Goal: Task Accomplishment & Management: Use online tool/utility

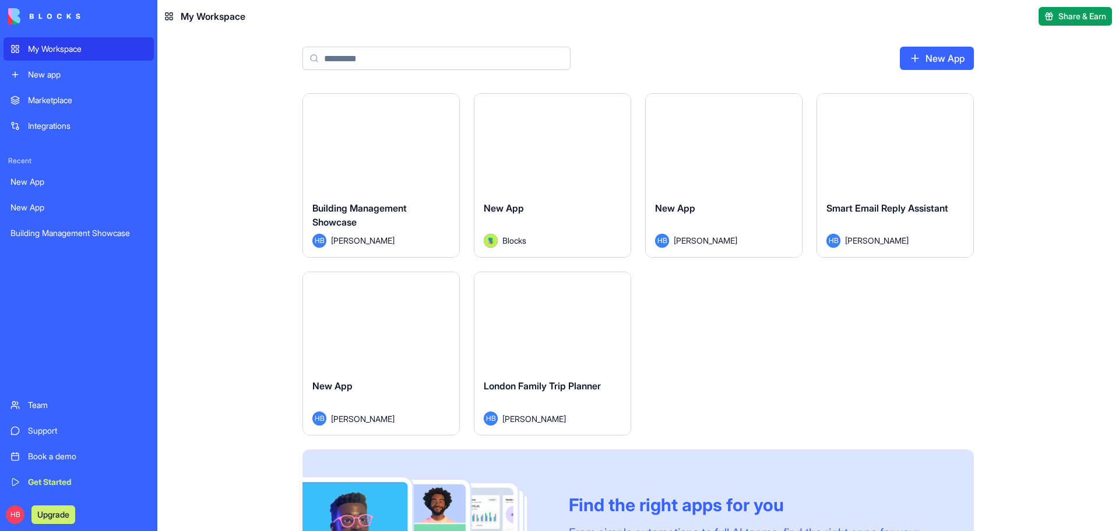
click at [61, 80] on link "New app" at bounding box center [78, 74] width 150 height 23
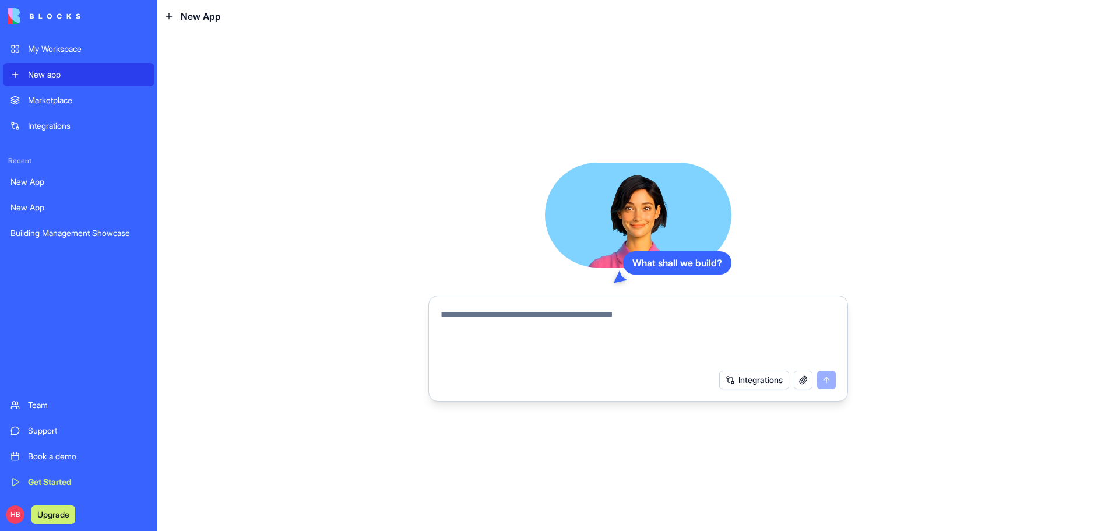
click at [554, 328] on textarea at bounding box center [638, 336] width 395 height 56
click at [550, 326] on textarea at bounding box center [638, 336] width 395 height 56
type textarea "*"
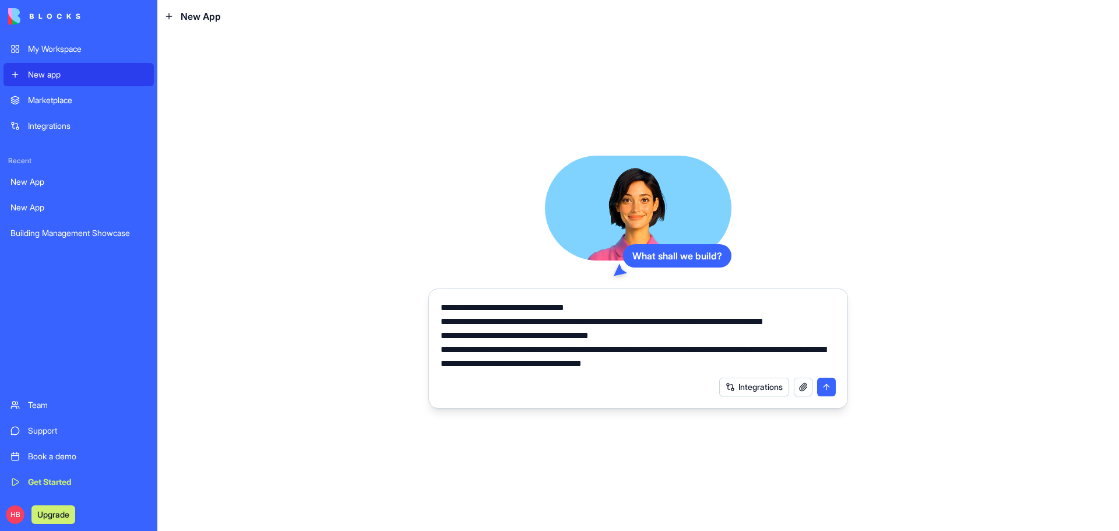
type textarea "**********"
click at [751, 386] on button "Integrations" at bounding box center [754, 387] width 70 height 19
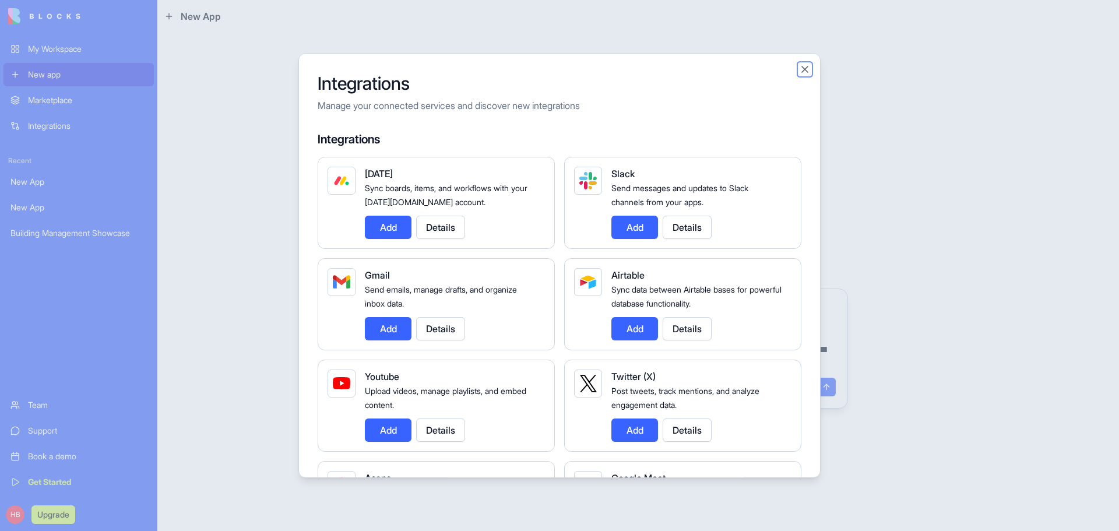
click at [805, 69] on button "Close" at bounding box center [805, 69] width 12 height 12
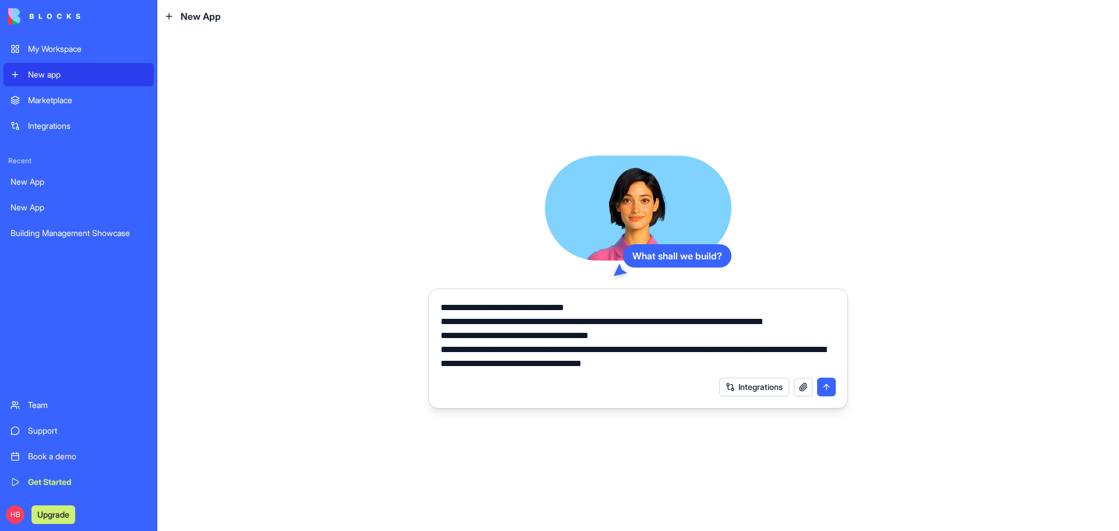
click at [823, 389] on button "submit" at bounding box center [826, 387] width 19 height 19
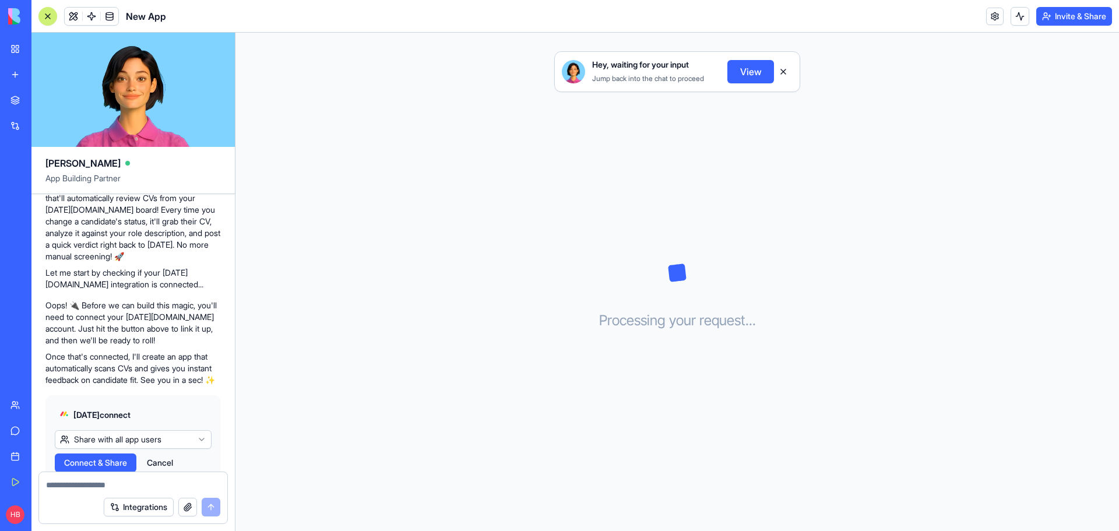
scroll to position [235, 0]
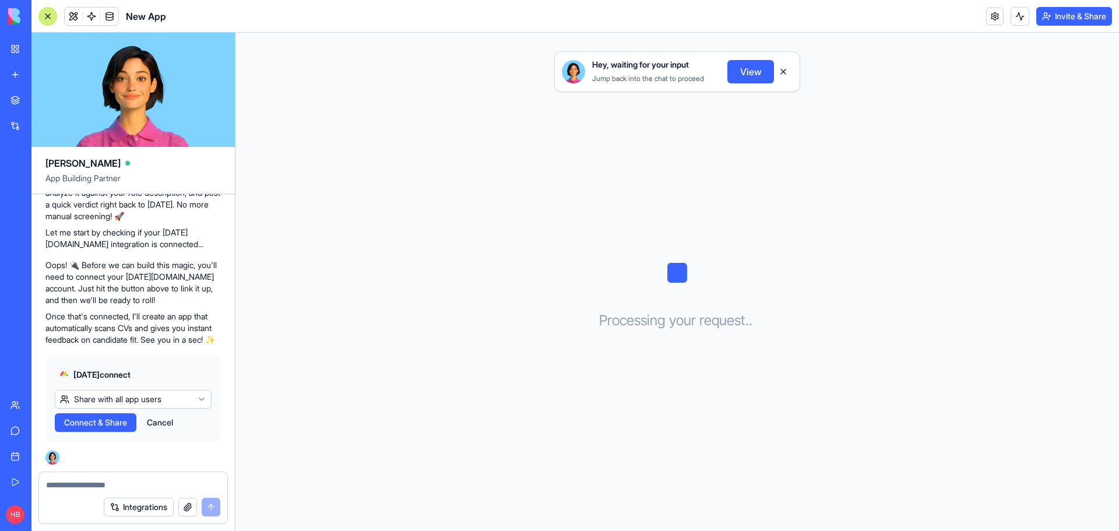
click at [107, 424] on span "Connect & Share" at bounding box center [95, 423] width 63 height 12
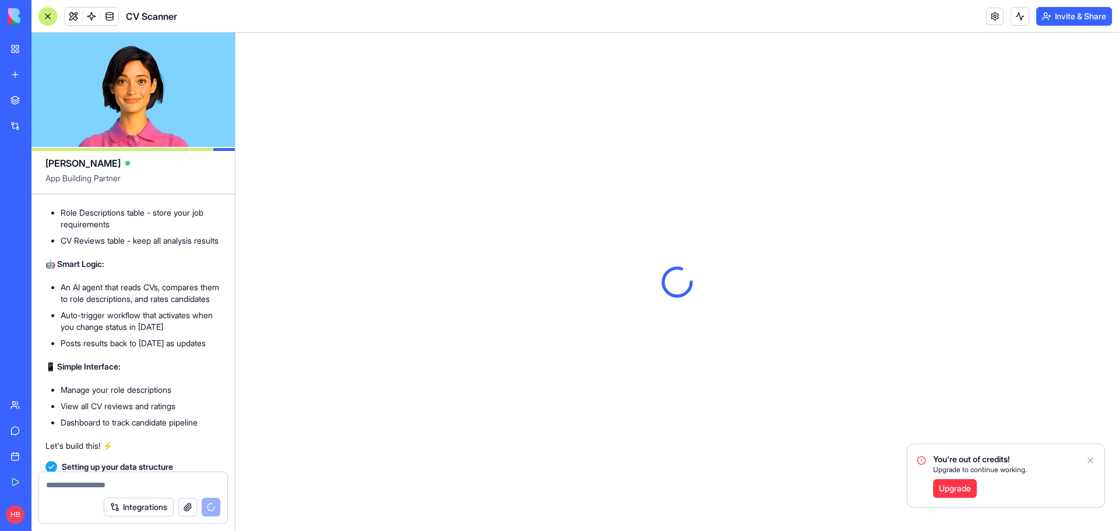
scroll to position [699, 0]
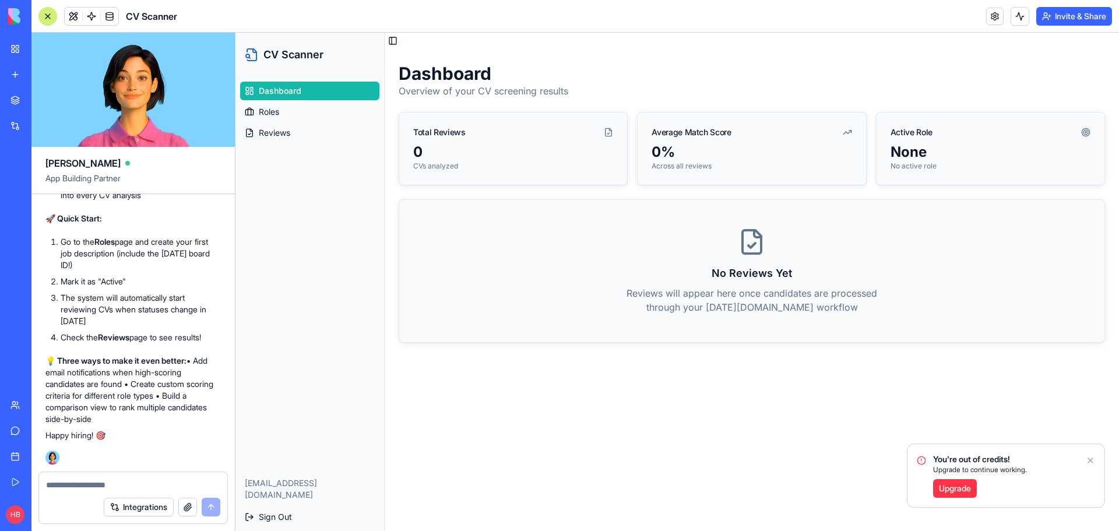
scroll to position [1417, 0]
click at [90, 434] on p "Happy hiring! 🎯" at bounding box center [132, 435] width 175 height 12
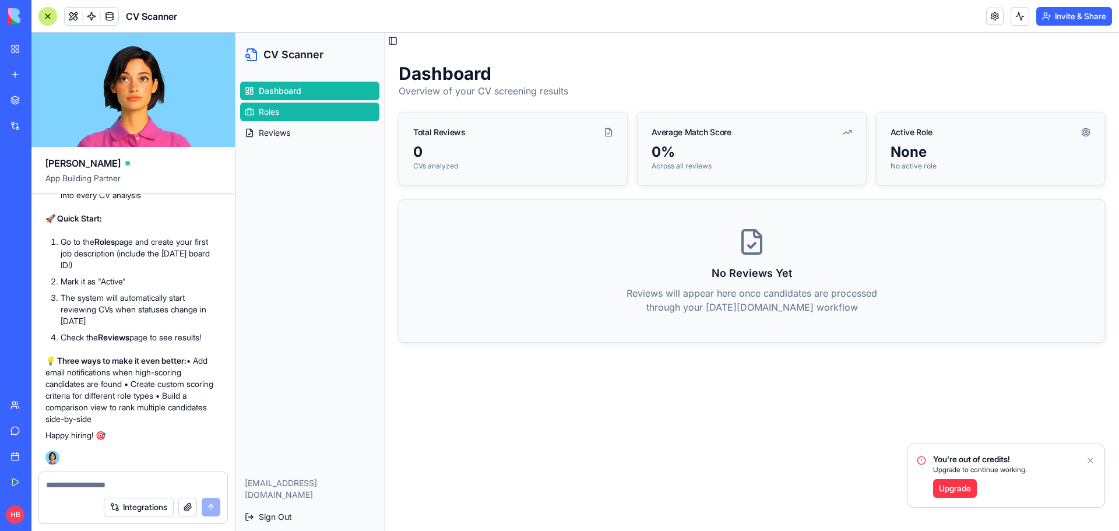
click at [308, 107] on link "Roles" at bounding box center [309, 112] width 139 height 19
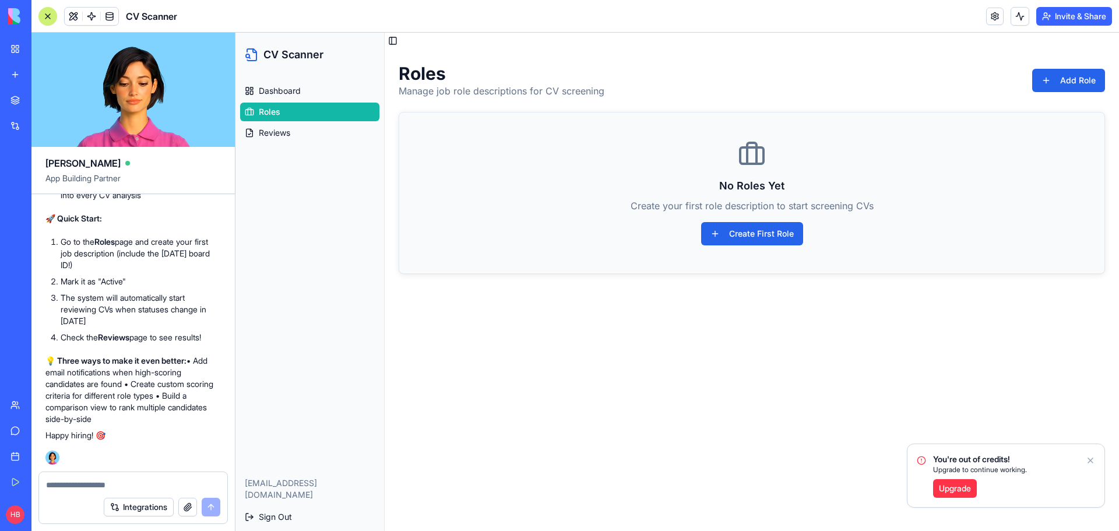
drag, startPoint x: 1090, startPoint y: 463, endPoint x: 1098, endPoint y: 459, distance: 8.9
click at [1091, 463] on icon "Notifications alt+T" at bounding box center [1090, 460] width 9 height 9
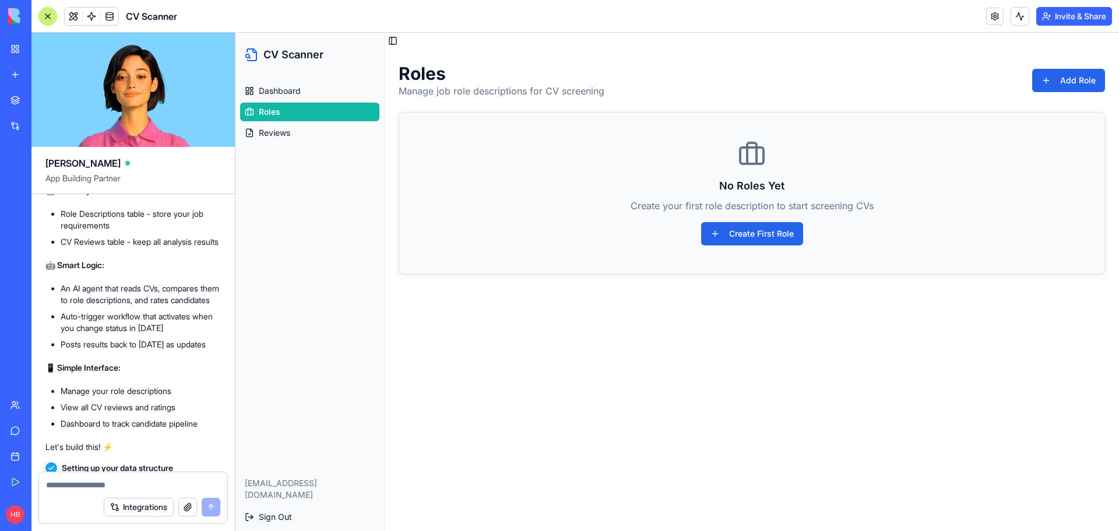
click at [58, 167] on span "[PERSON_NAME]" at bounding box center [82, 163] width 75 height 14
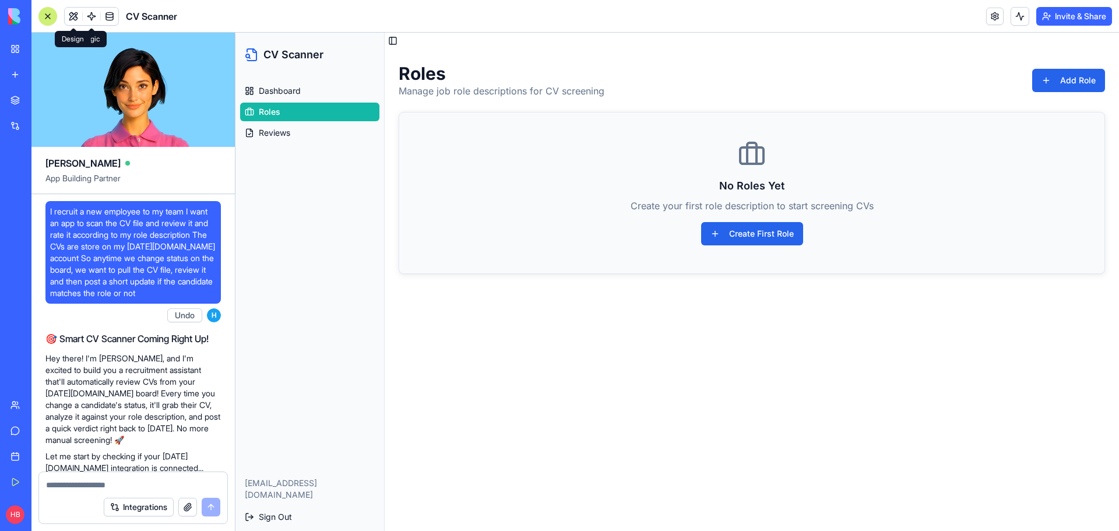
click at [70, 14] on span at bounding box center [73, 16] width 33 height 33
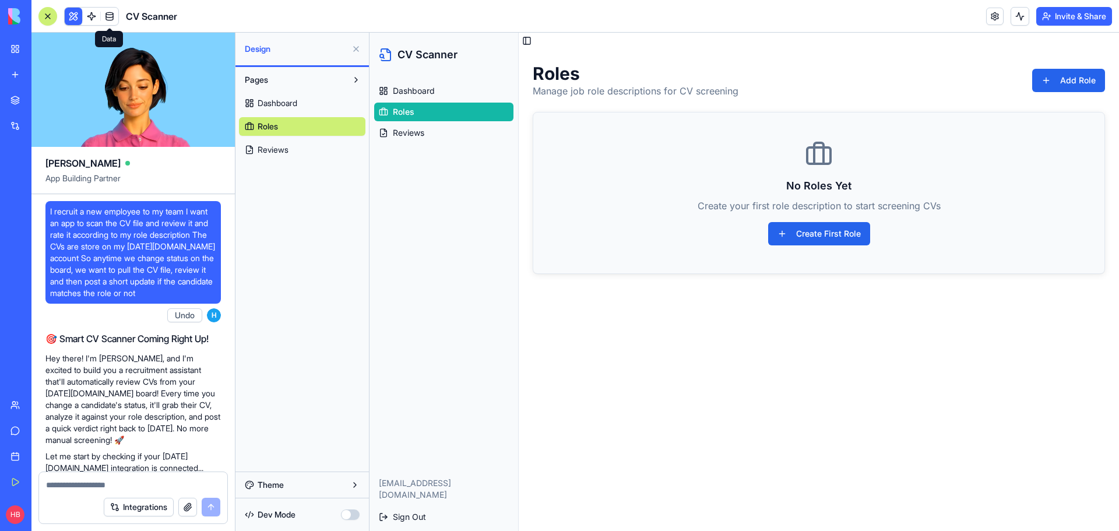
click at [94, 15] on span at bounding box center [109, 16] width 33 height 33
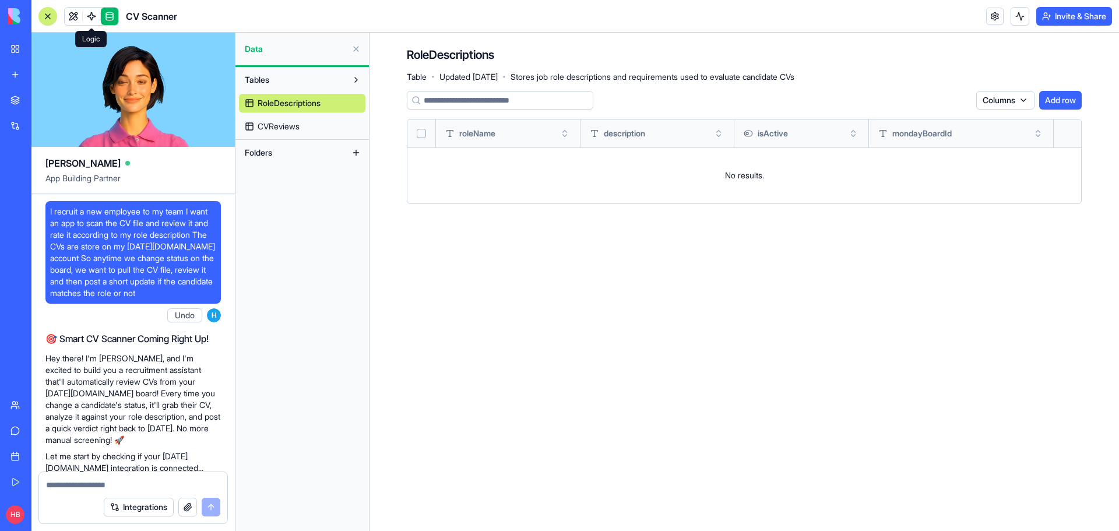
click at [90, 17] on span at bounding box center [91, 16] width 33 height 33
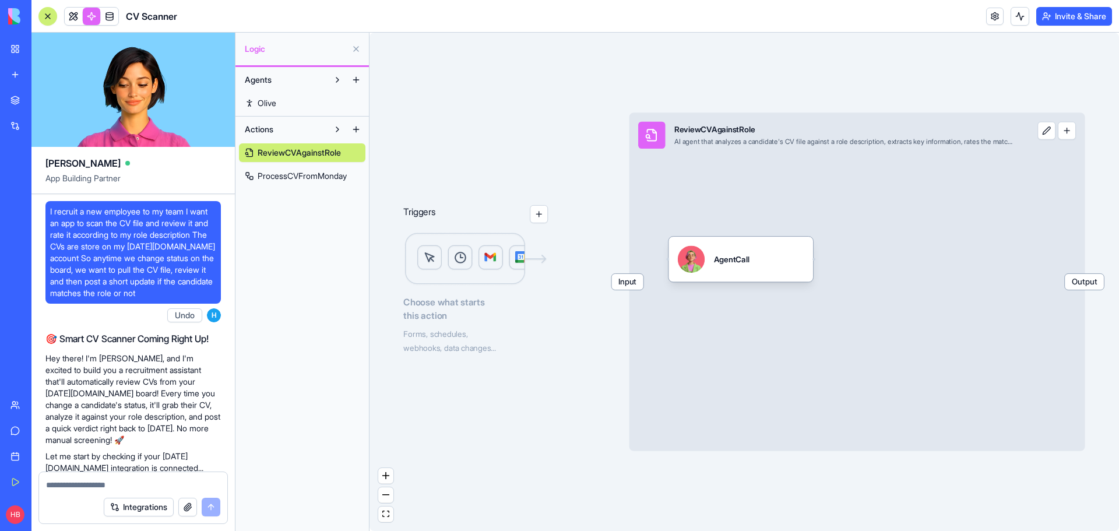
click at [265, 112] on link "Olive" at bounding box center [302, 103] width 126 height 19
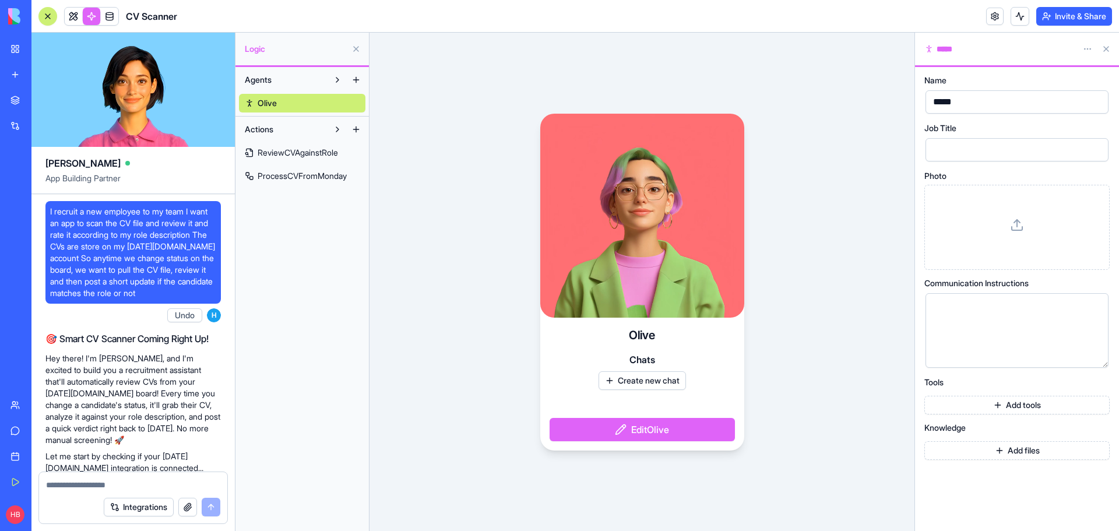
click at [286, 160] on link "ReviewCVAgainstRole" at bounding box center [302, 152] width 126 height 19
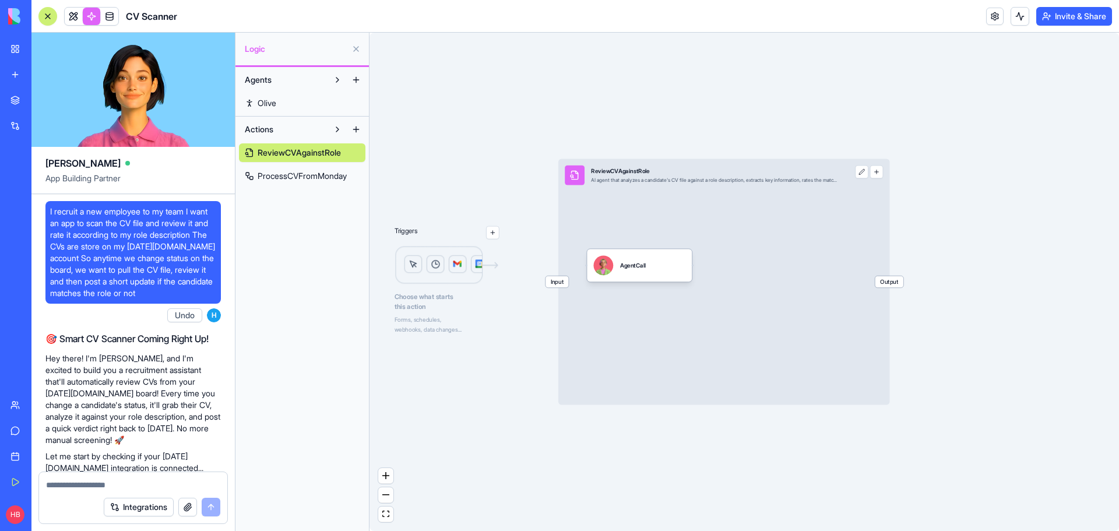
click at [295, 170] on span "ProcessCVFromMonday" at bounding box center [302, 176] width 89 height 12
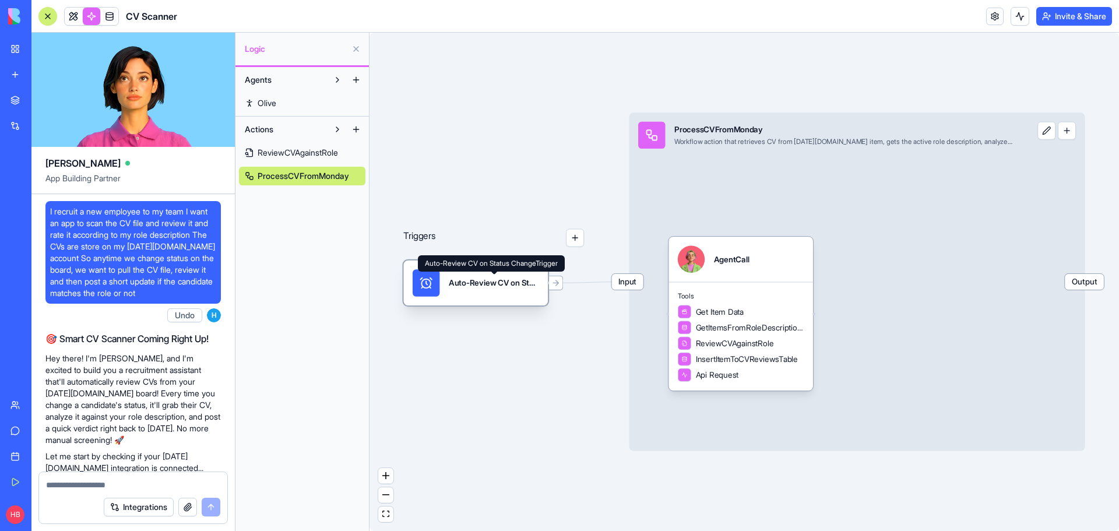
click at [454, 290] on div "Auto-Review CV on Status ChangeTrigger" at bounding box center [494, 282] width 90 height 27
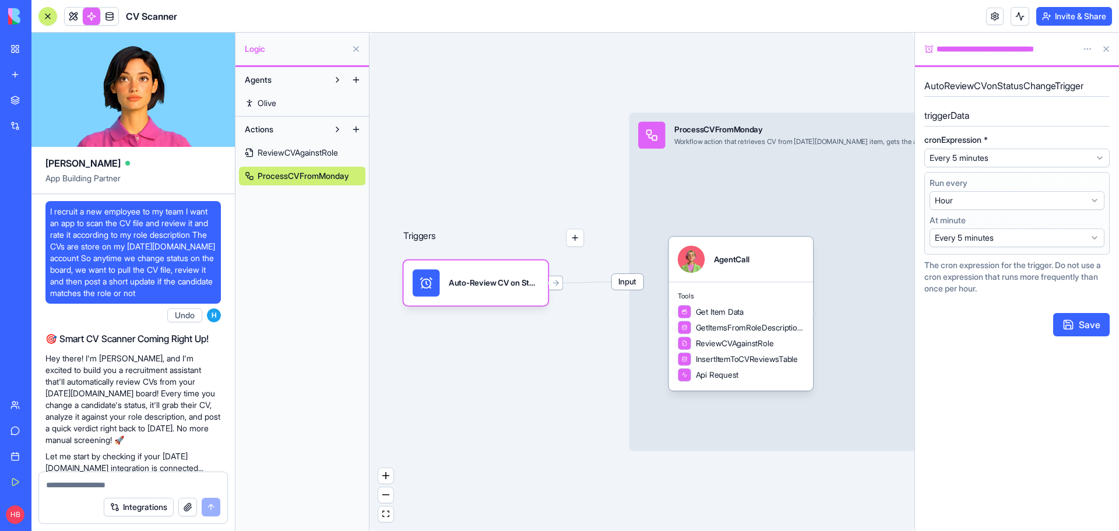
click at [977, 155] on html "My Workspace New app Marketplace Integrations Recent New App Building Managemen…" at bounding box center [559, 265] width 1119 height 531
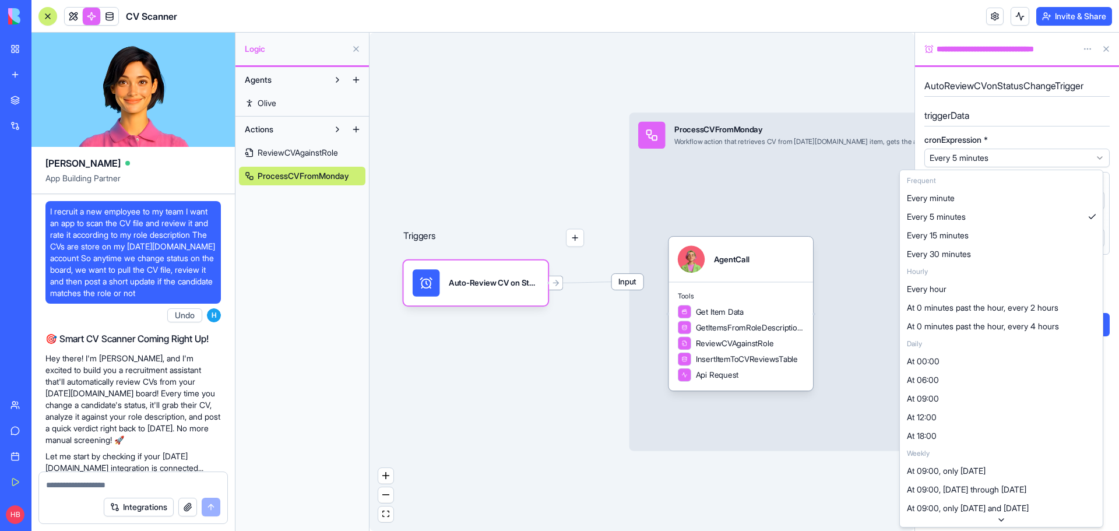
click at [1050, 126] on html "My Workspace New app Marketplace Integrations Recent New App Building Managemen…" at bounding box center [559, 265] width 1119 height 531
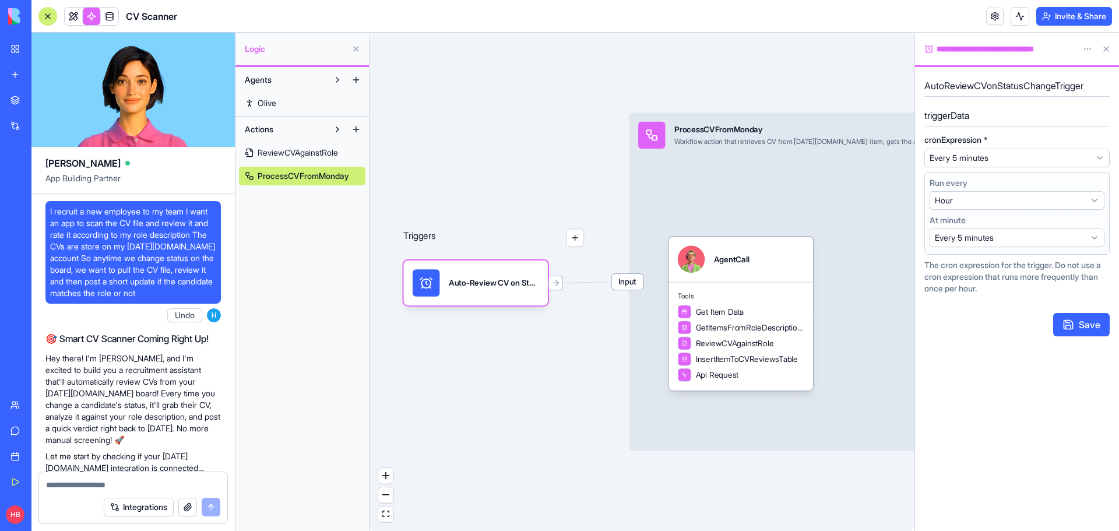
click at [991, 86] on h5 "AutoReviewCVonStatusChangeTrigger" at bounding box center [1016, 86] width 185 height 14
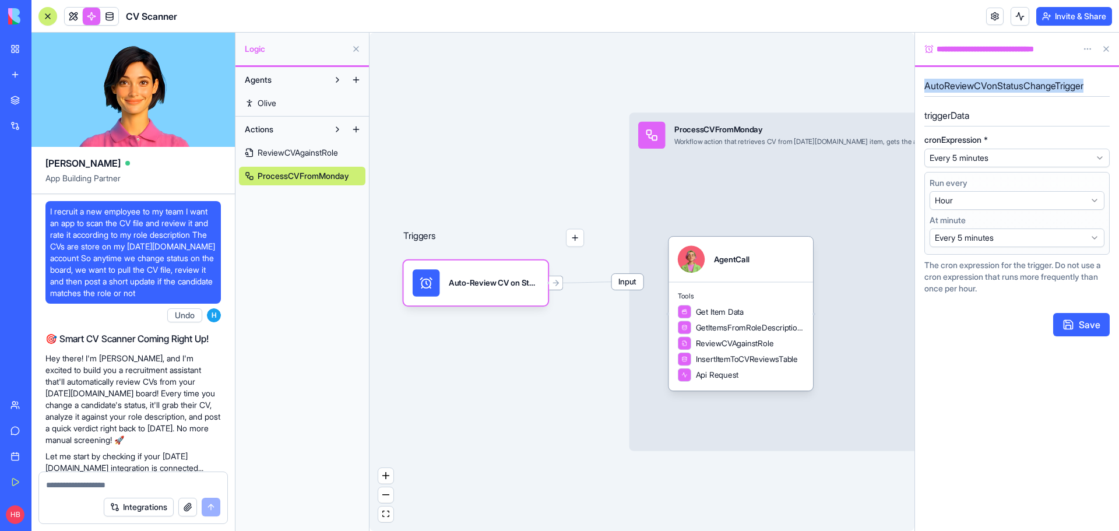
click at [991, 86] on h5 "AutoReviewCVonStatusChangeTrigger" at bounding box center [1016, 86] width 185 height 14
click at [975, 201] on html "My Workspace New app Marketplace Integrations Recent New App Building Managemen…" at bounding box center [559, 265] width 1119 height 531
click at [985, 202] on html "My Workspace New app Marketplace Integrations Recent New App Building Managemen…" at bounding box center [559, 265] width 1119 height 531
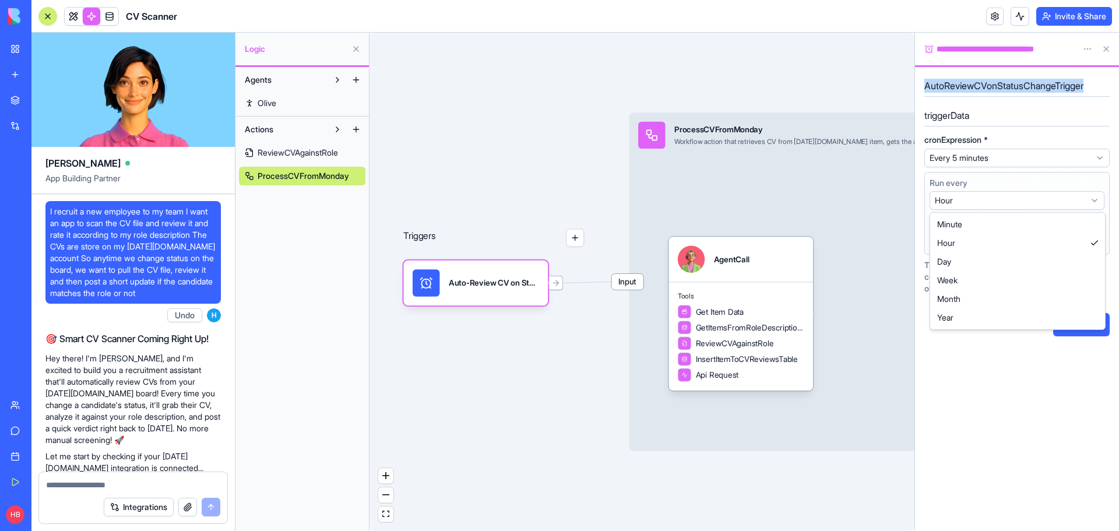
click at [985, 202] on html "My Workspace New app Marketplace Integrations Recent New App Building Managemen…" at bounding box center [559, 265] width 1119 height 531
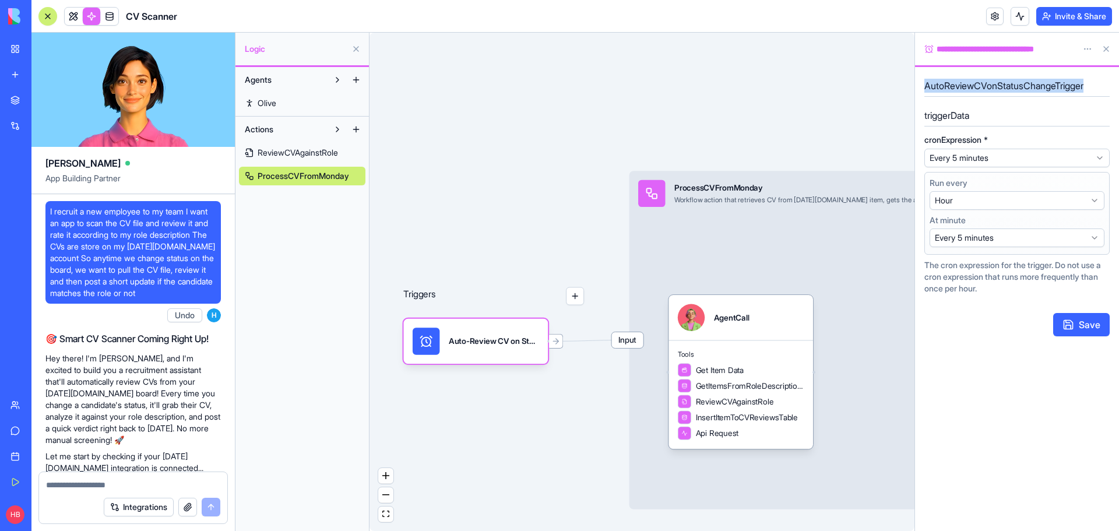
click at [293, 104] on link "Olive" at bounding box center [302, 103] width 126 height 19
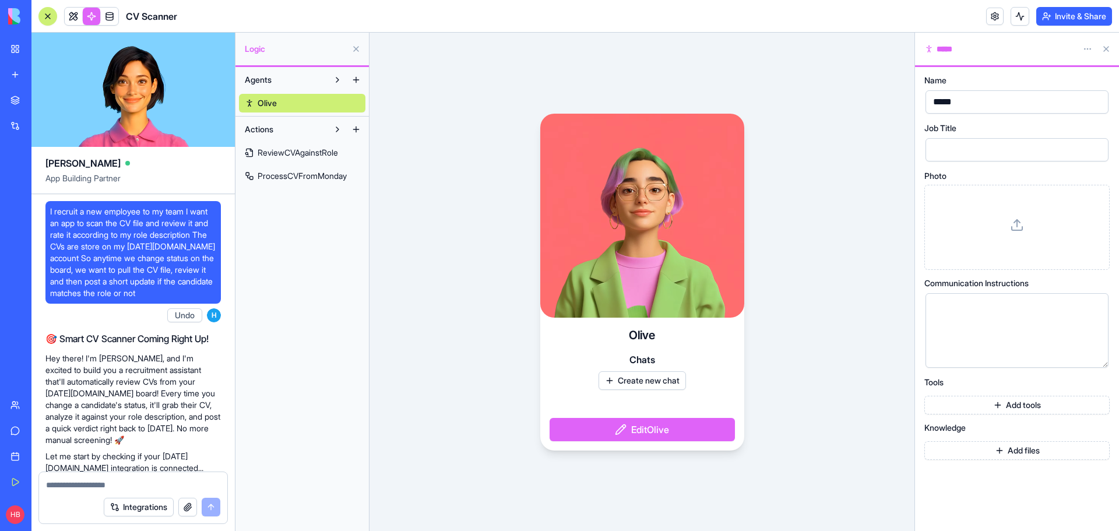
click at [649, 381] on button "Create new chat" at bounding box center [641, 380] width 87 height 19
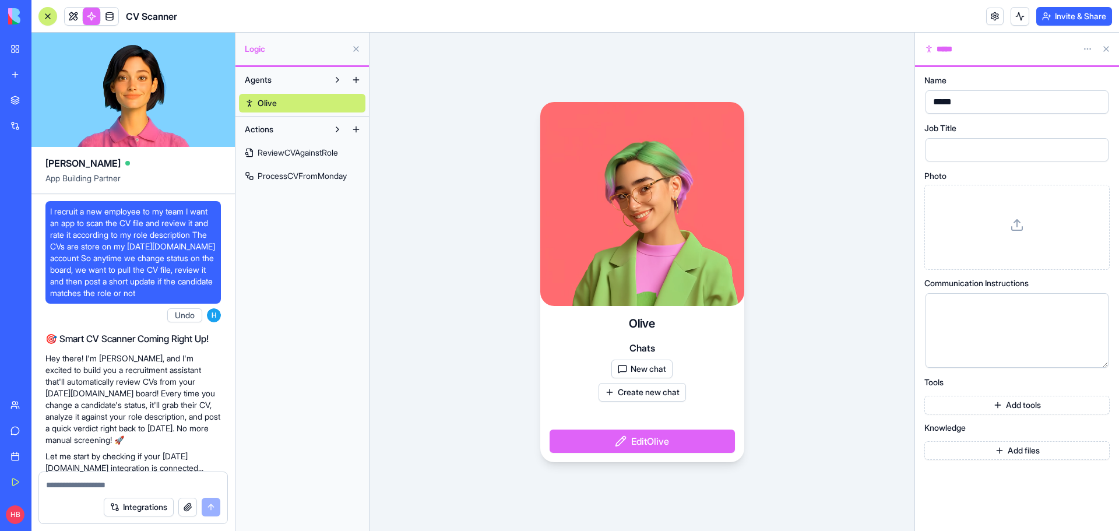
click at [639, 374] on button "New chat" at bounding box center [641, 369] width 61 height 19
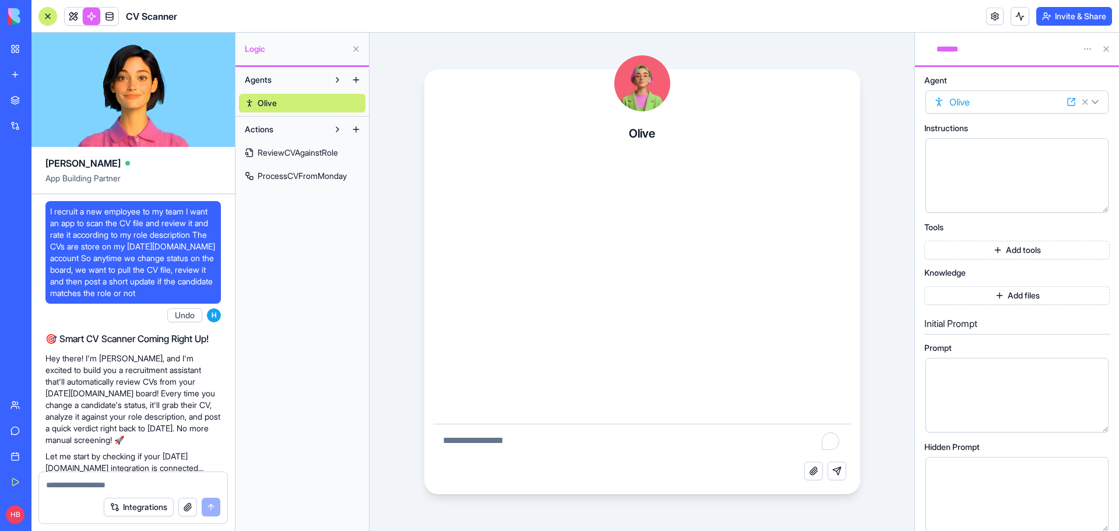
click at [581, 443] on textarea "To enrich screen reader interactions, please activate Accessibility in Grammarl…" at bounding box center [642, 442] width 417 height 37
type textarea "*"
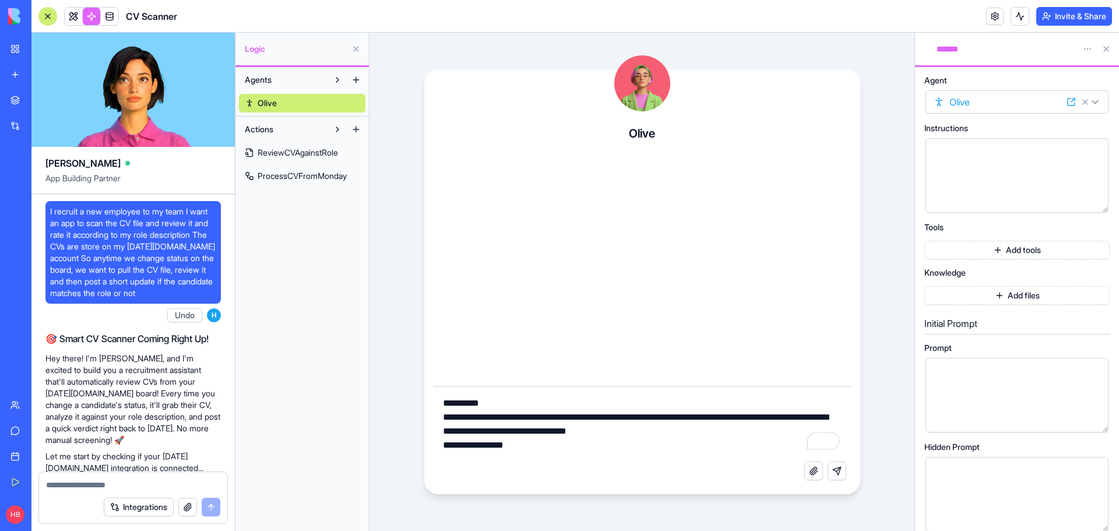
type textarea "**********"
drag, startPoint x: 839, startPoint y: 472, endPoint x: 799, endPoint y: 489, distance: 43.3
click at [839, 473] on button "Send message" at bounding box center [836, 470] width 19 height 19
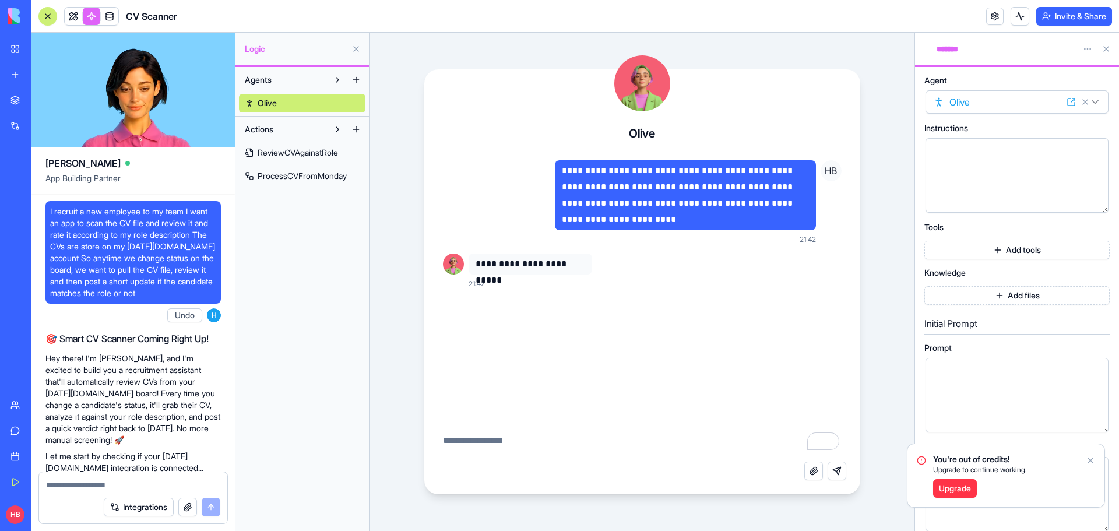
click at [545, 262] on p "**********" at bounding box center [530, 264] width 110 height 16
